Goal: Check status: Check status

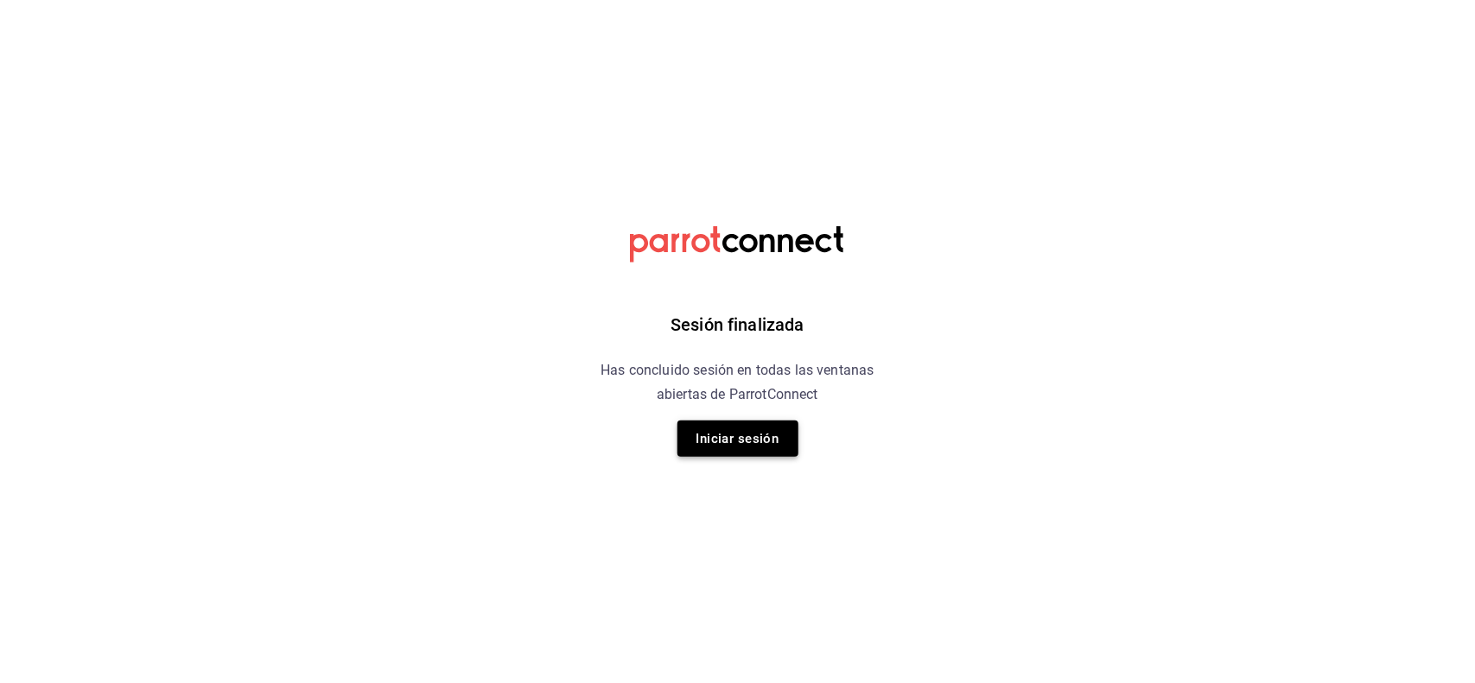
click at [706, 442] on button "Iniciar sesión" at bounding box center [737, 439] width 121 height 36
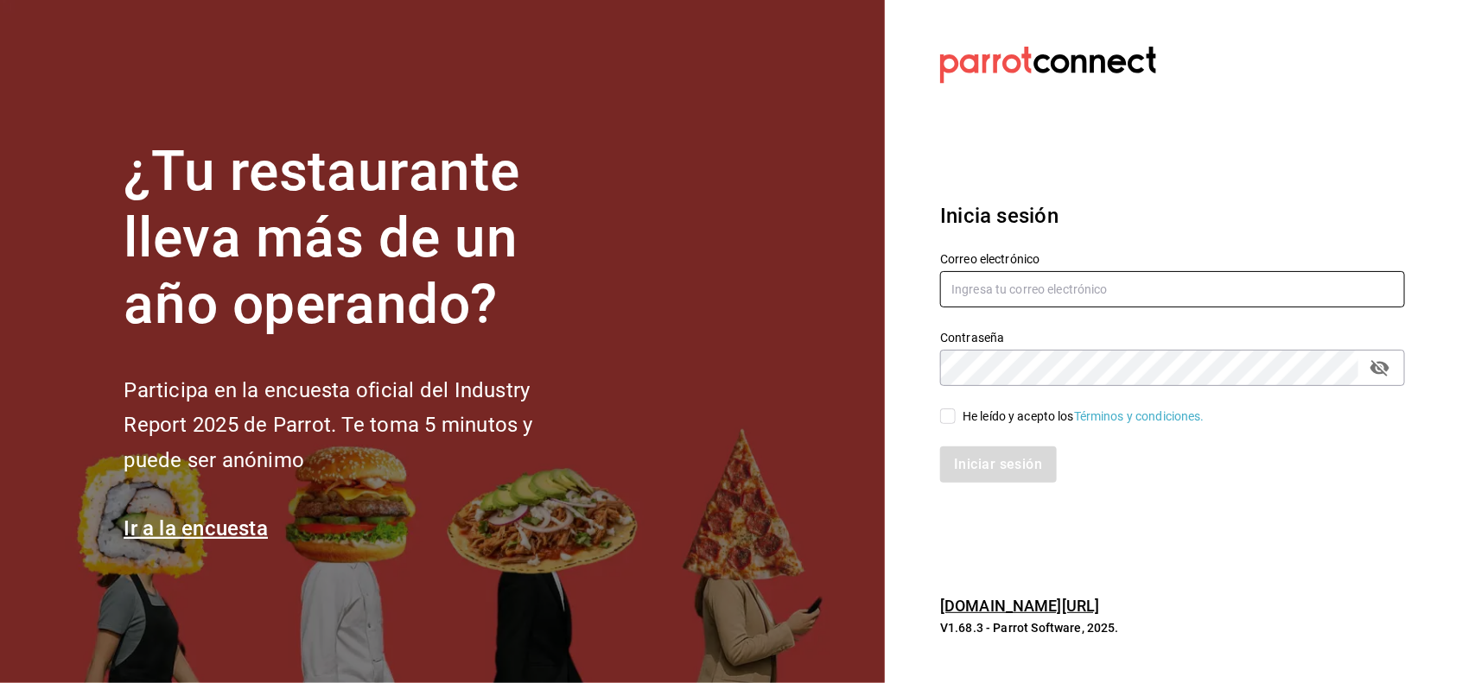
type input "[EMAIL_ADDRESS][DOMAIN_NAME]"
click at [959, 424] on span "He leído y acepto los Términos y condiciones." at bounding box center [1080, 417] width 249 height 18
click at [956, 424] on input "He leído y acepto los Términos y condiciones." at bounding box center [948, 417] width 16 height 16
checkbox input "true"
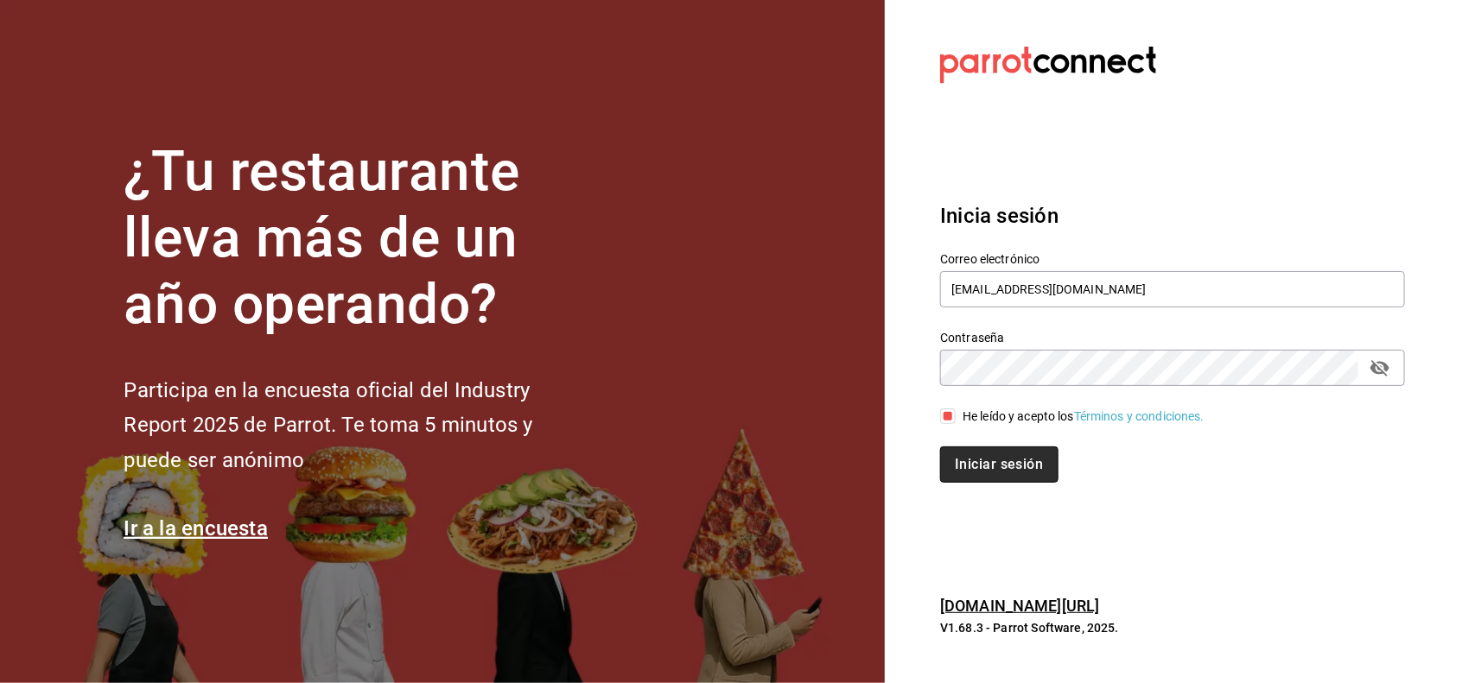
click at [973, 456] on button "Iniciar sesión" at bounding box center [999, 465] width 118 height 36
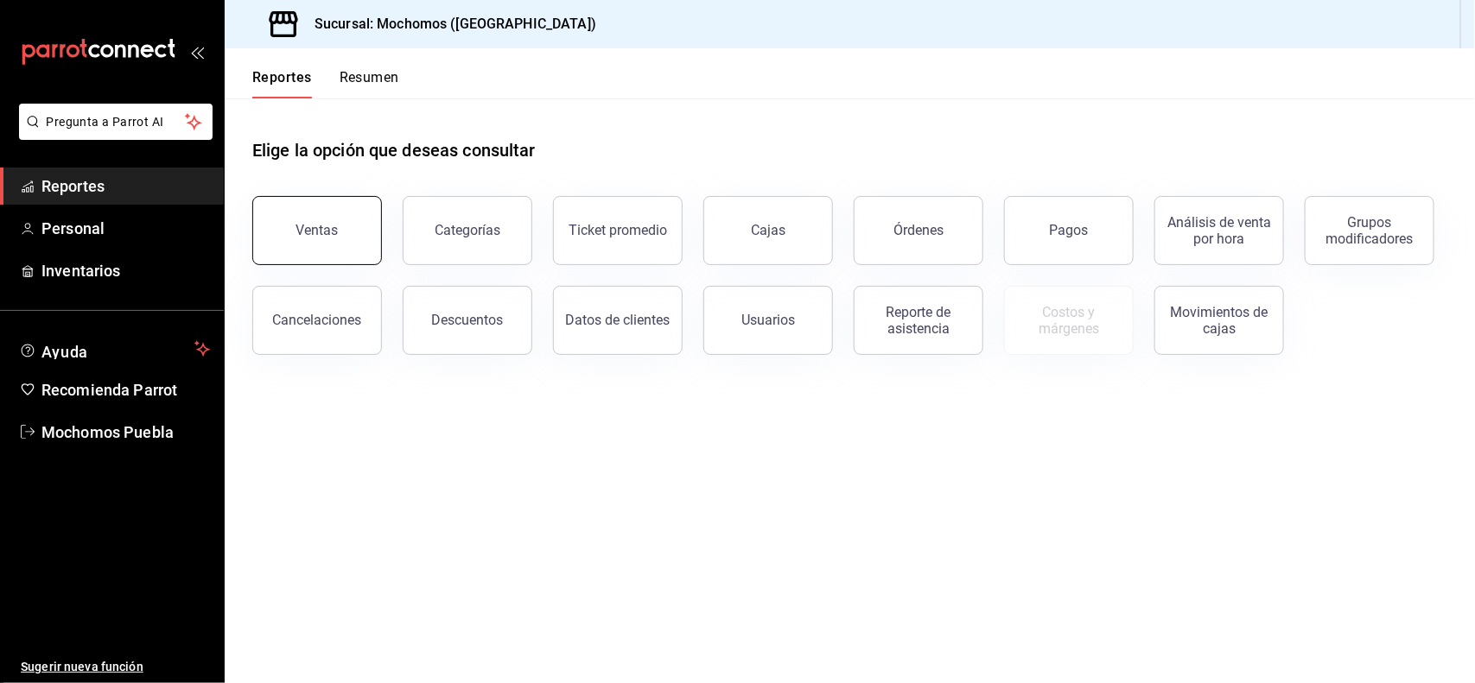
click at [348, 235] on button "Ventas" at bounding box center [317, 230] width 130 height 69
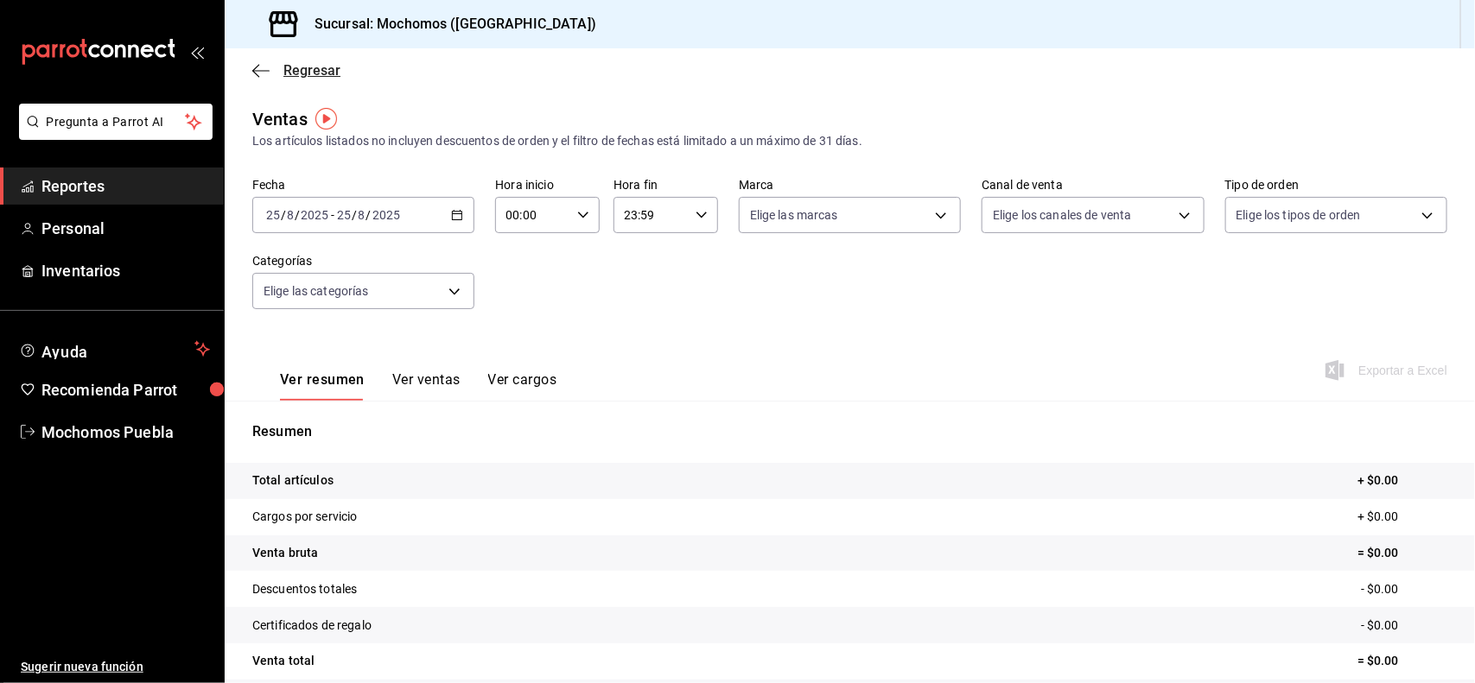
click at [320, 66] on span "Regresar" at bounding box center [311, 70] width 57 height 16
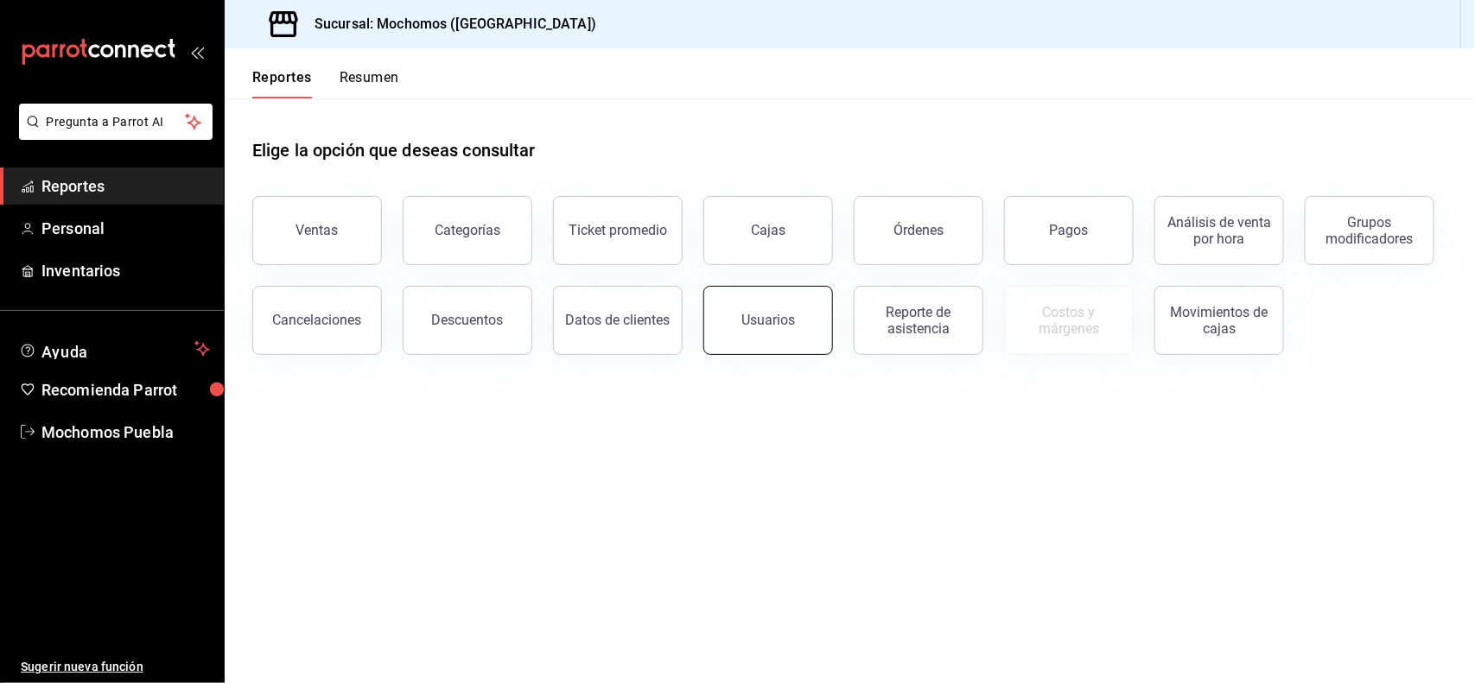
click at [778, 308] on button "Usuarios" at bounding box center [768, 320] width 130 height 69
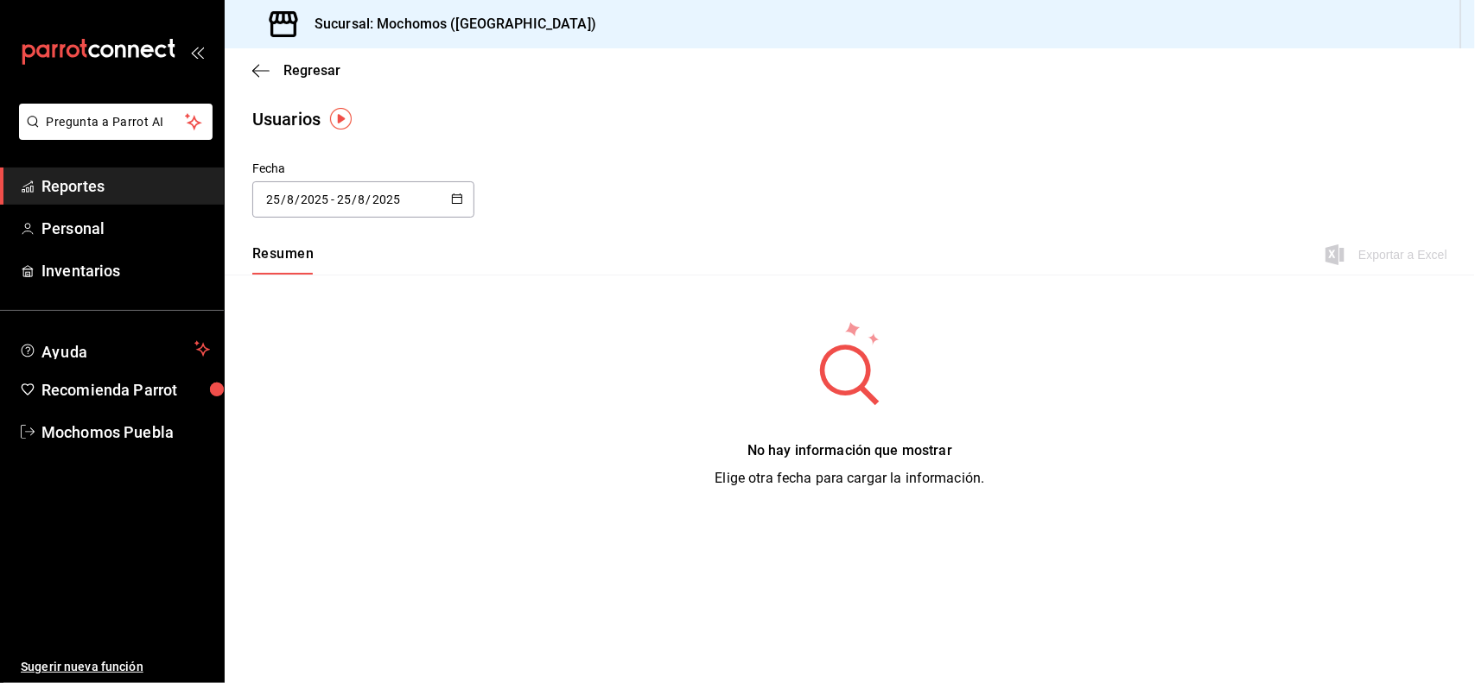
click at [448, 203] on div "2025-08-25 25 / 8 / 2025 - 2025-08-25 25 / 8 / 2025" at bounding box center [363, 199] width 222 height 36
click at [339, 331] on li "Semana actual" at bounding box center [333, 332] width 163 height 39
type input "2025-08-24"
type input "24"
